Goal: Check status

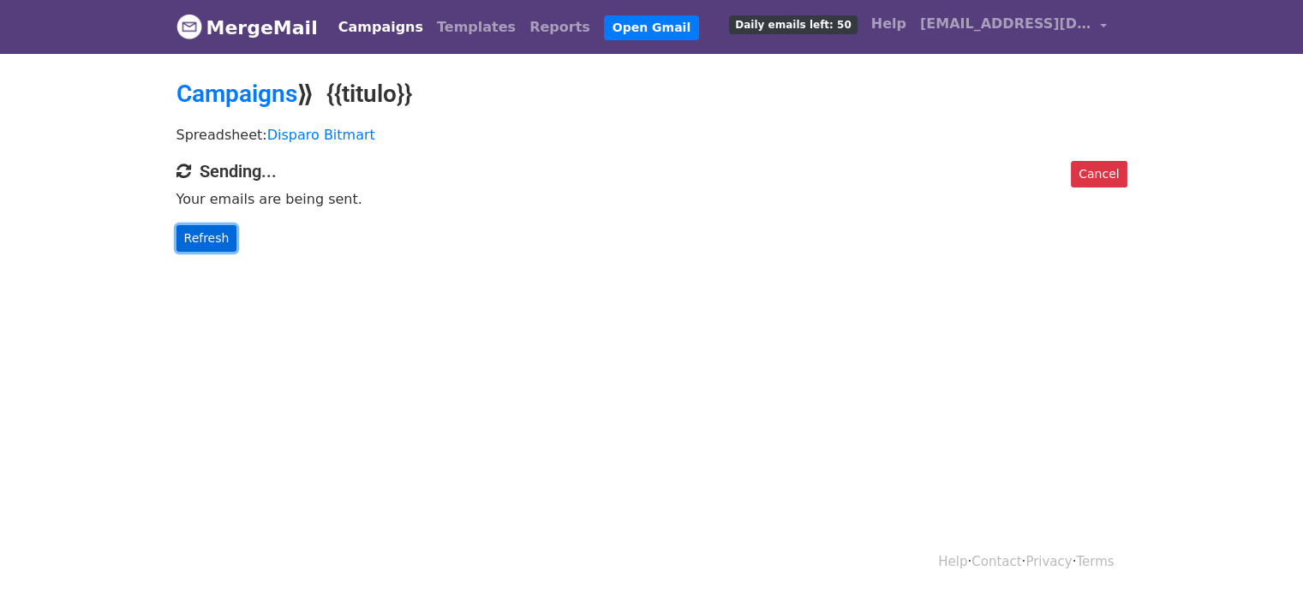
click at [200, 238] on link "Refresh" at bounding box center [206, 238] width 61 height 27
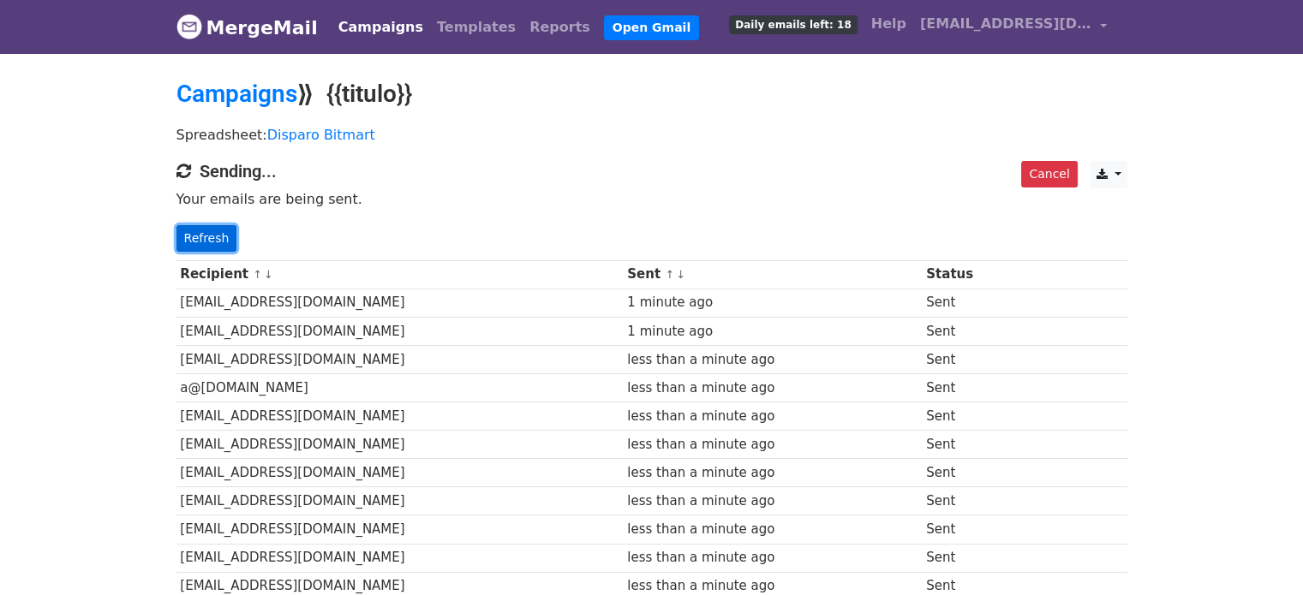
click at [220, 241] on link "Refresh" at bounding box center [206, 238] width 61 height 27
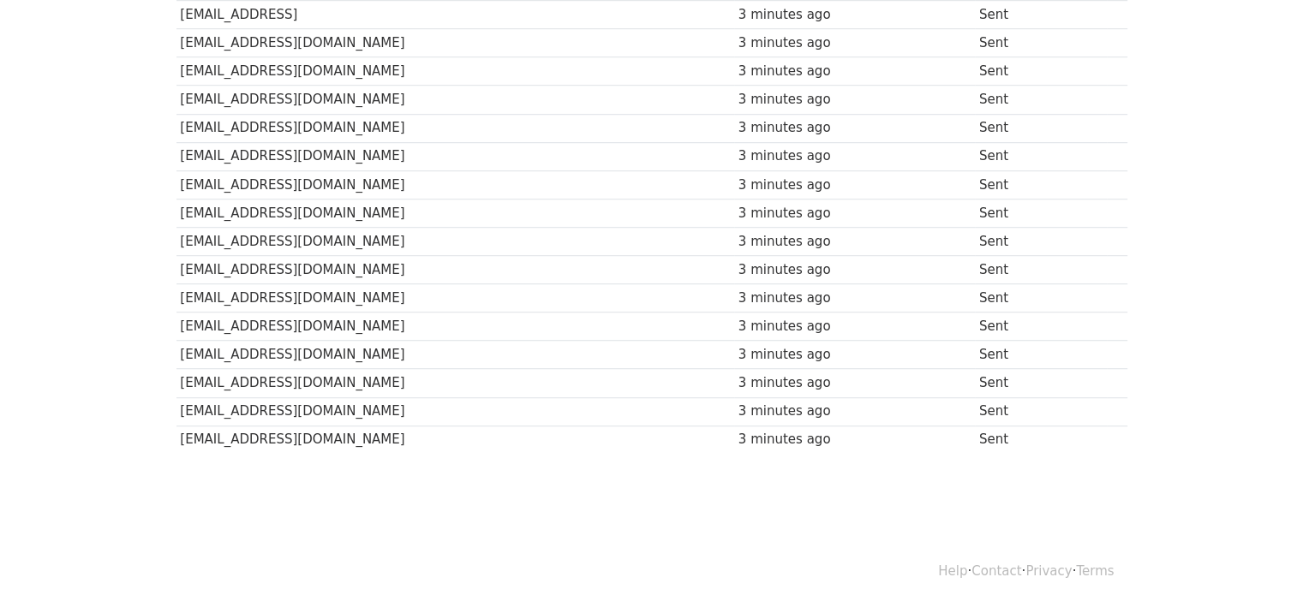
scroll to position [1192, 0]
